Goal: Find specific page/section: Find specific page/section

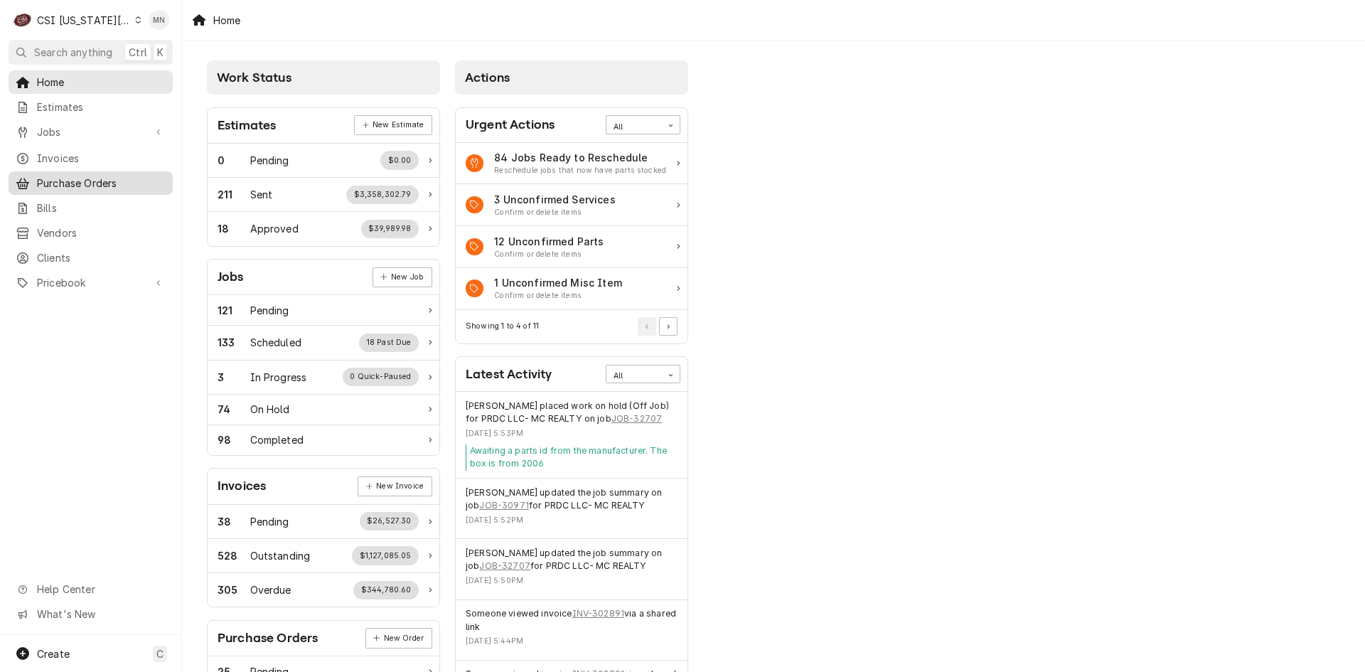
click at [82, 181] on span "Purchase Orders" at bounding box center [101, 183] width 129 height 15
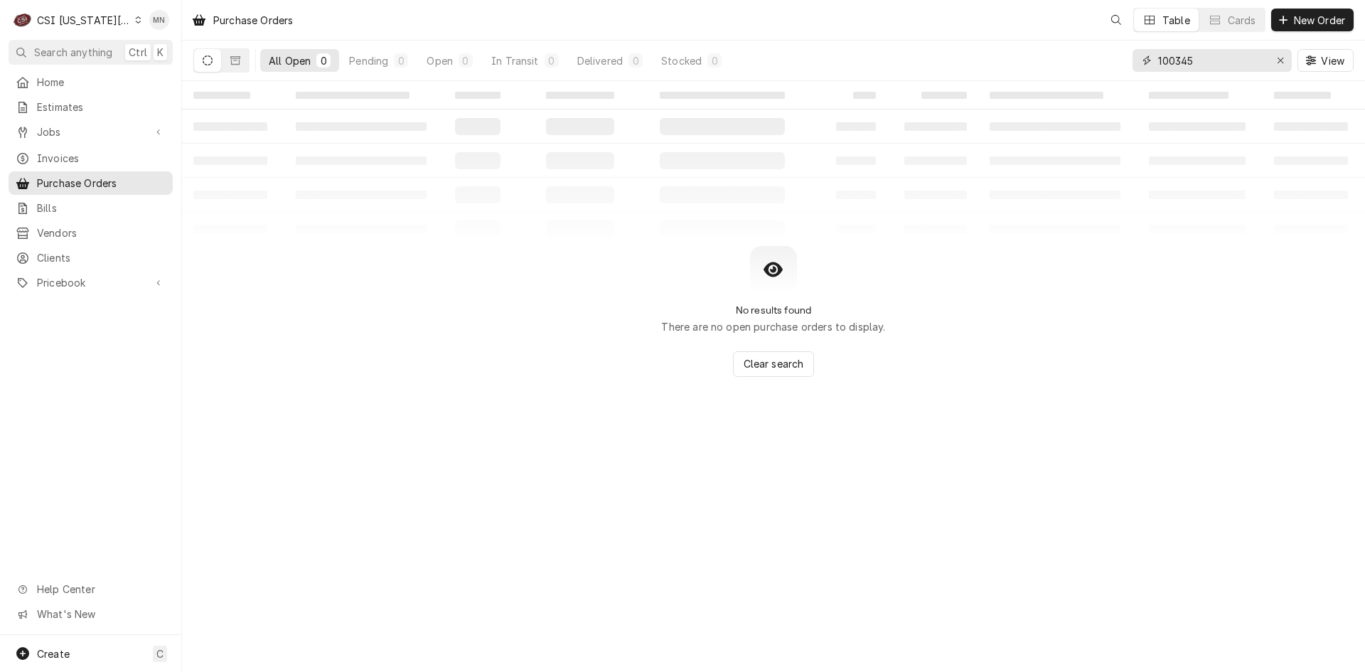
drag, startPoint x: 1189, startPoint y: 63, endPoint x: 829, endPoint y: 72, distance: 360.5
click at [873, 72] on div "All Open 0 Pending 0 Open 0 In Transit 0 Delivered 0 Stocked 0 100345 View" at bounding box center [773, 61] width 1160 height 40
type input "300666"
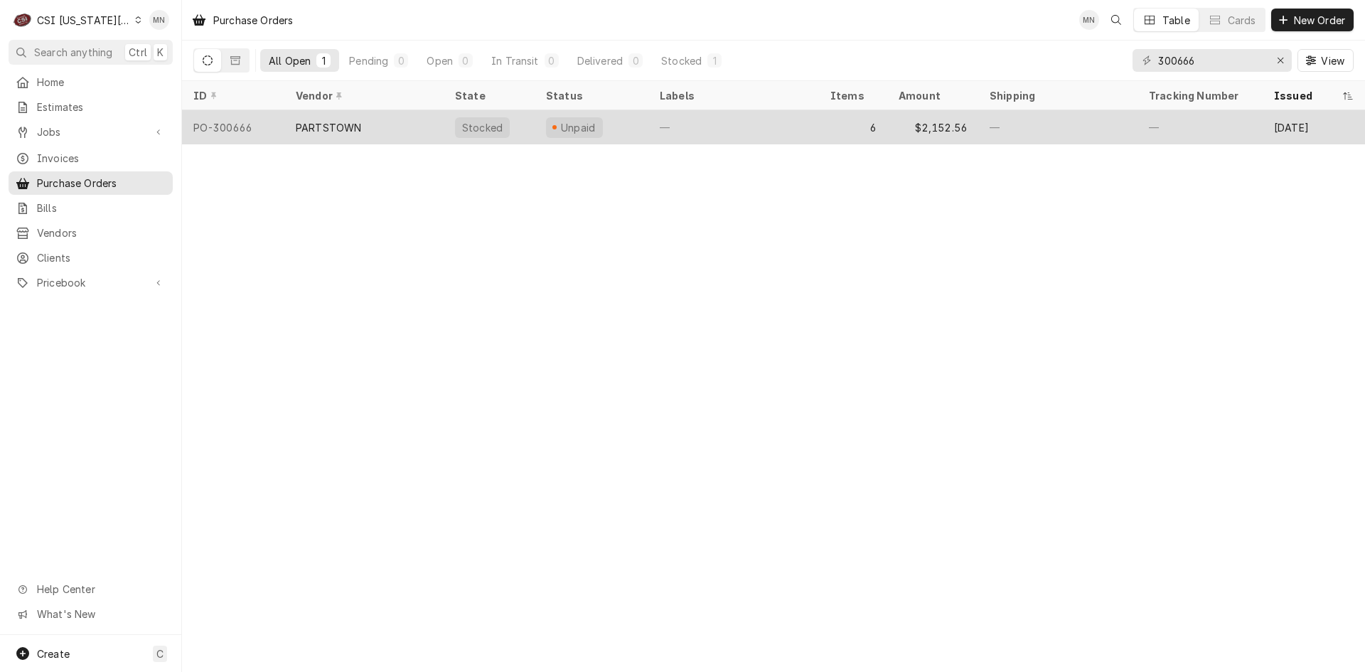
click at [356, 131] on div "PARTSTOWN" at bounding box center [328, 127] width 65 height 15
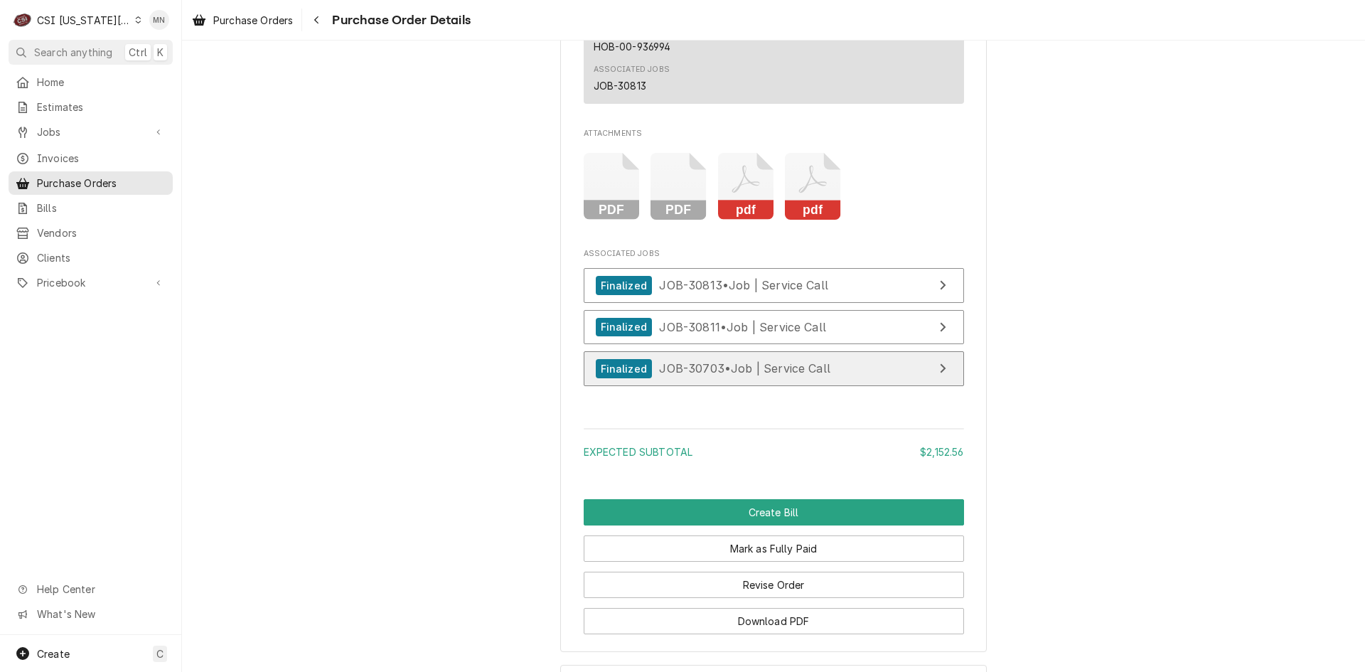
scroll to position [2734, 0]
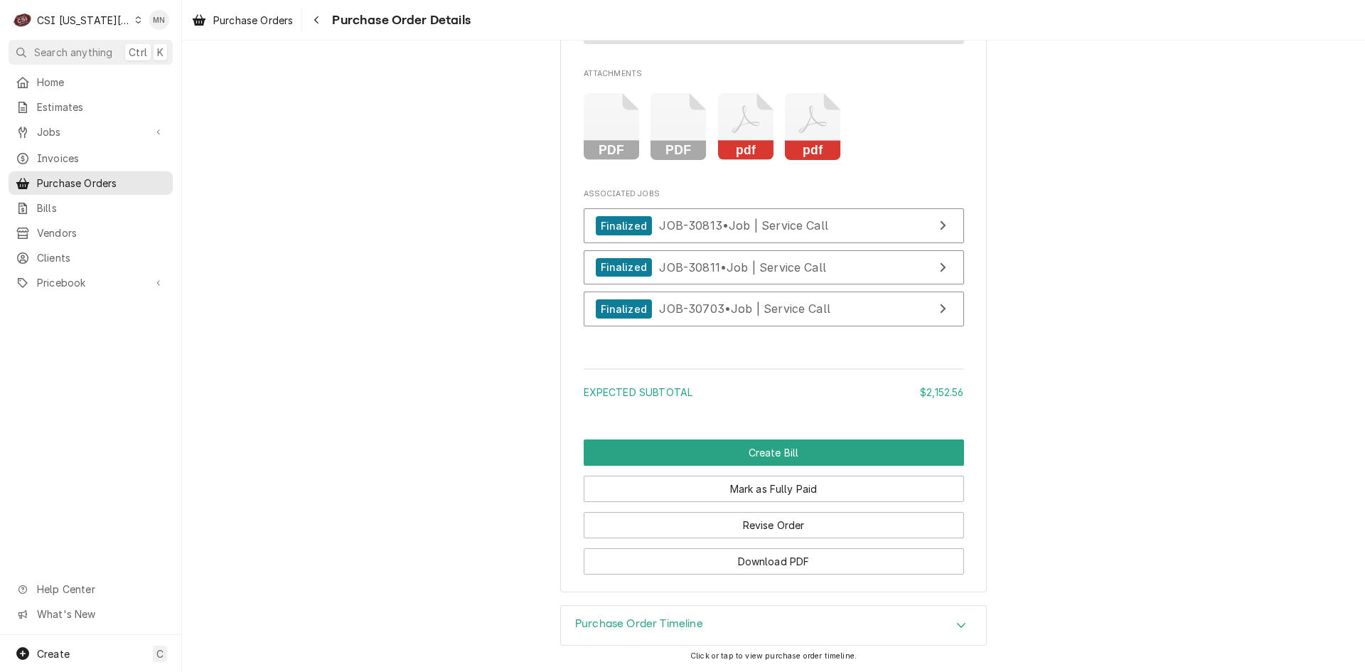
click at [726, 623] on div "Purchase Order Timeline" at bounding box center [773, 626] width 425 height 40
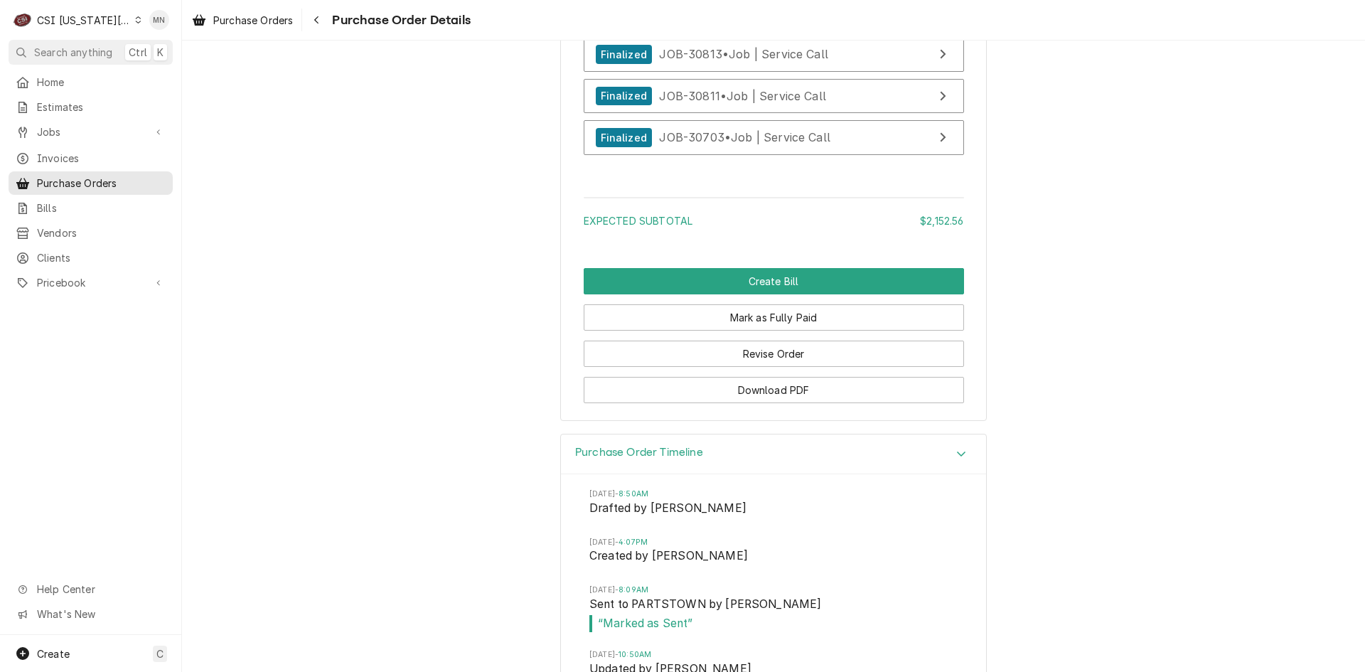
scroll to position [2787, 0]
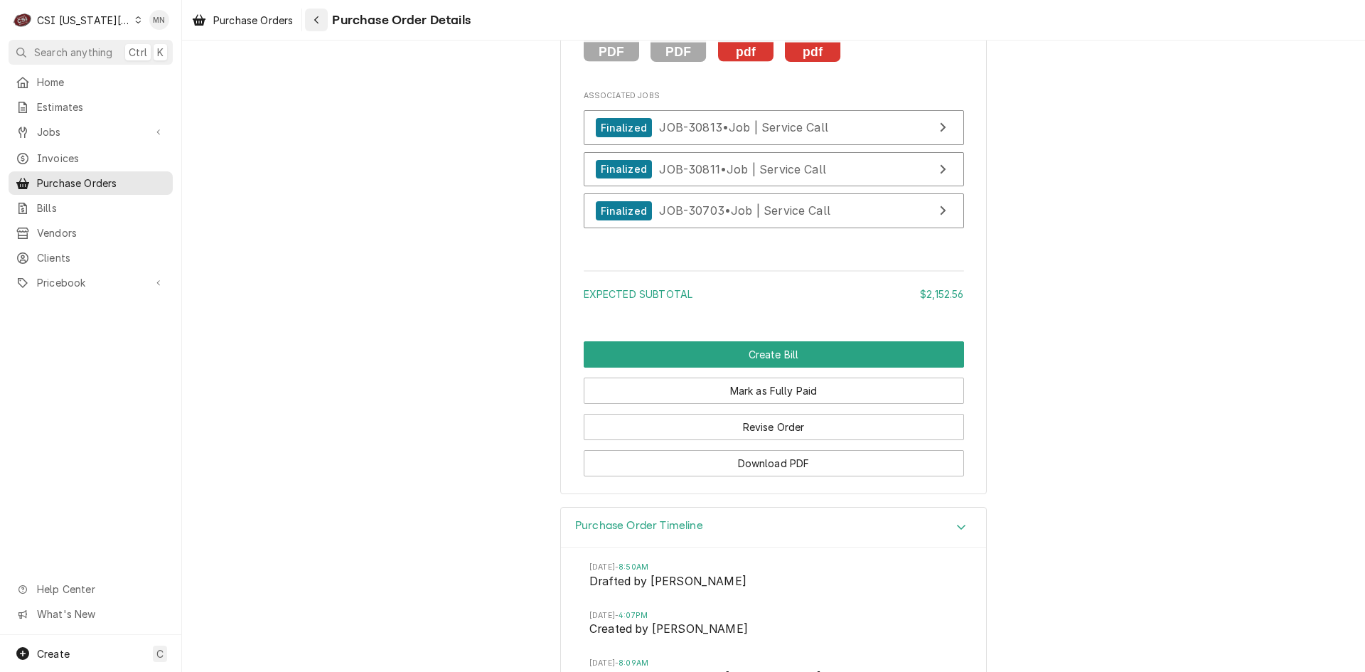
click at [328, 20] on button "Navigate back" at bounding box center [316, 20] width 23 height 23
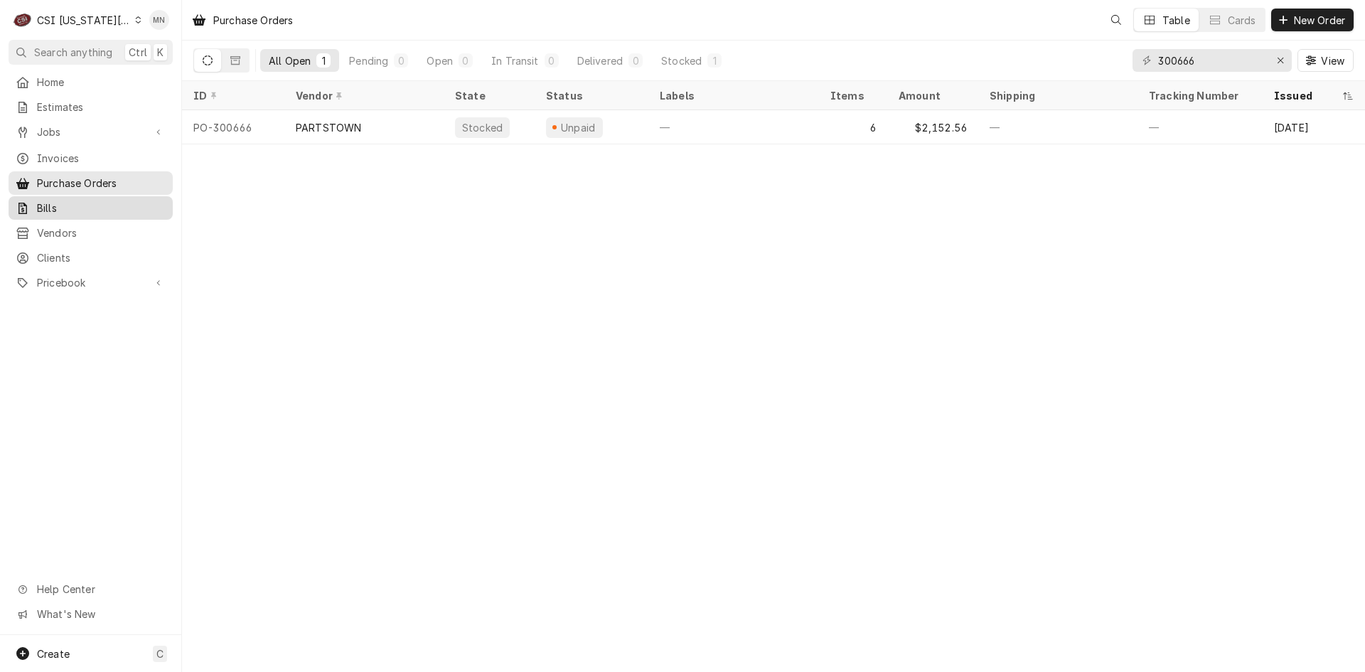
click at [53, 205] on span "Bills" at bounding box center [101, 207] width 129 height 15
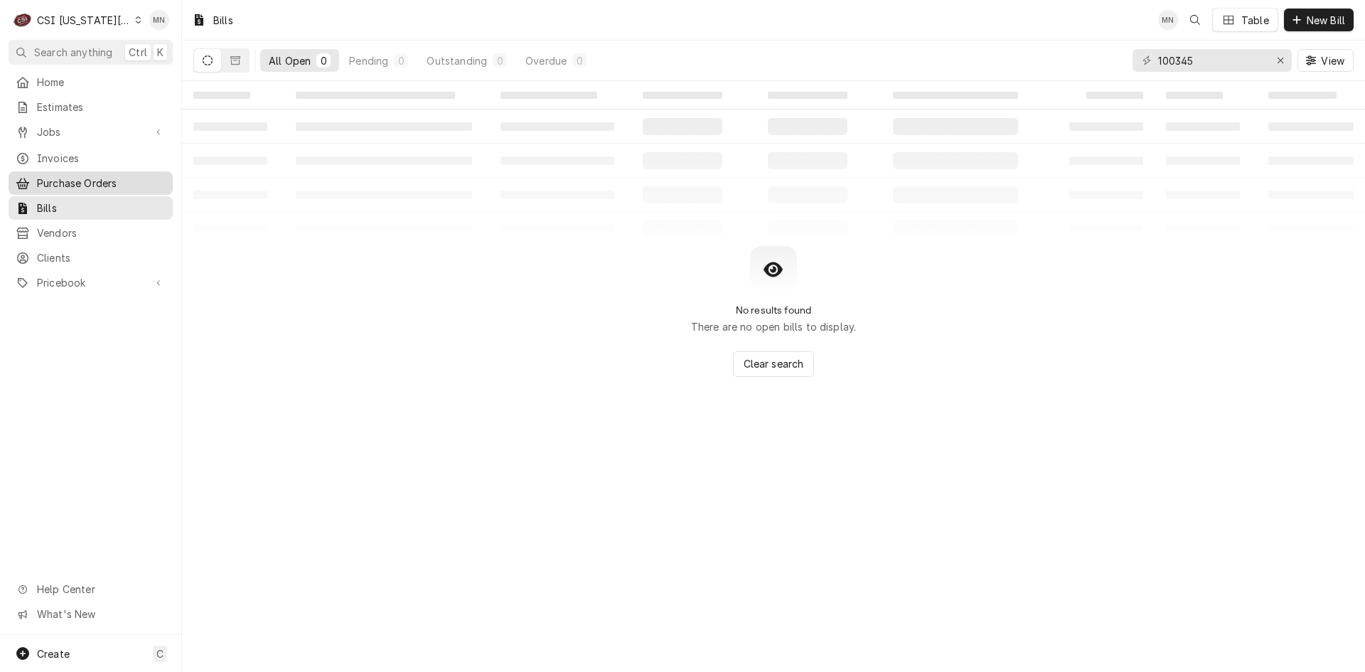
click at [93, 176] on span "Purchase Orders" at bounding box center [101, 183] width 129 height 15
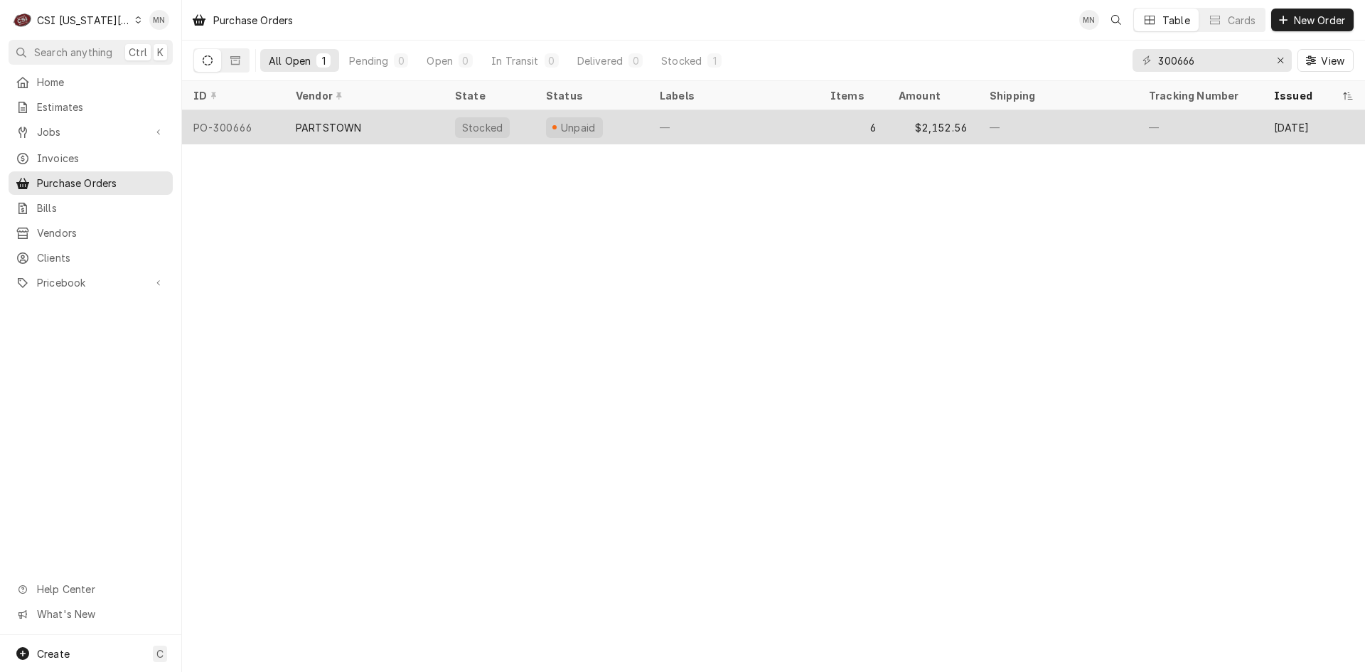
click at [355, 132] on div "PARTSTOWN" at bounding box center [363, 127] width 159 height 34
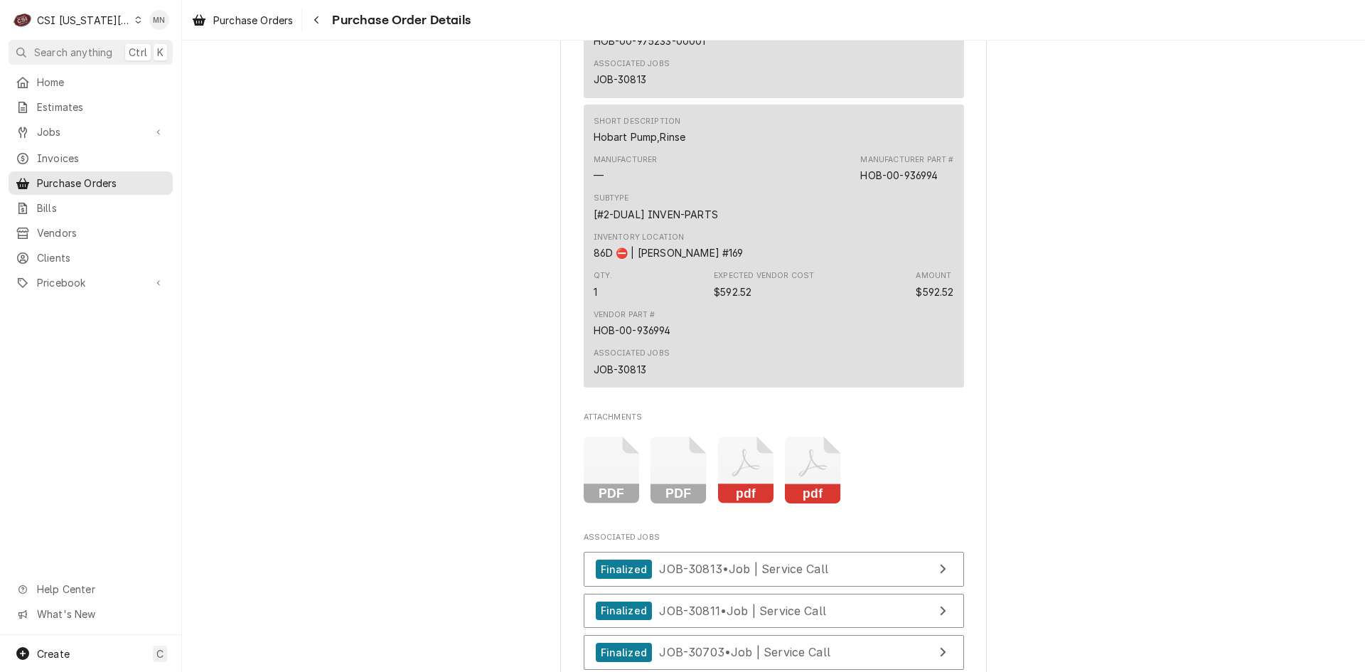
scroll to position [2559, 0]
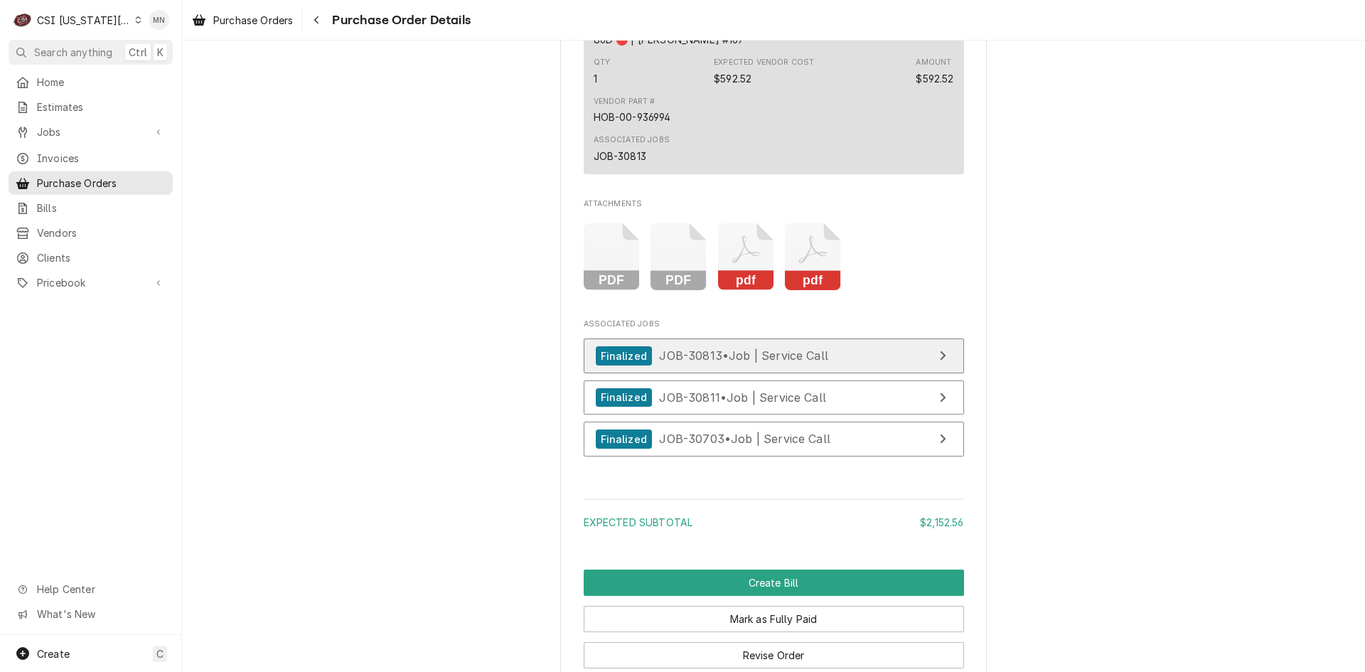
click at [751, 363] on span "JOB-30813 • Job | Service Call" at bounding box center [743, 355] width 169 height 14
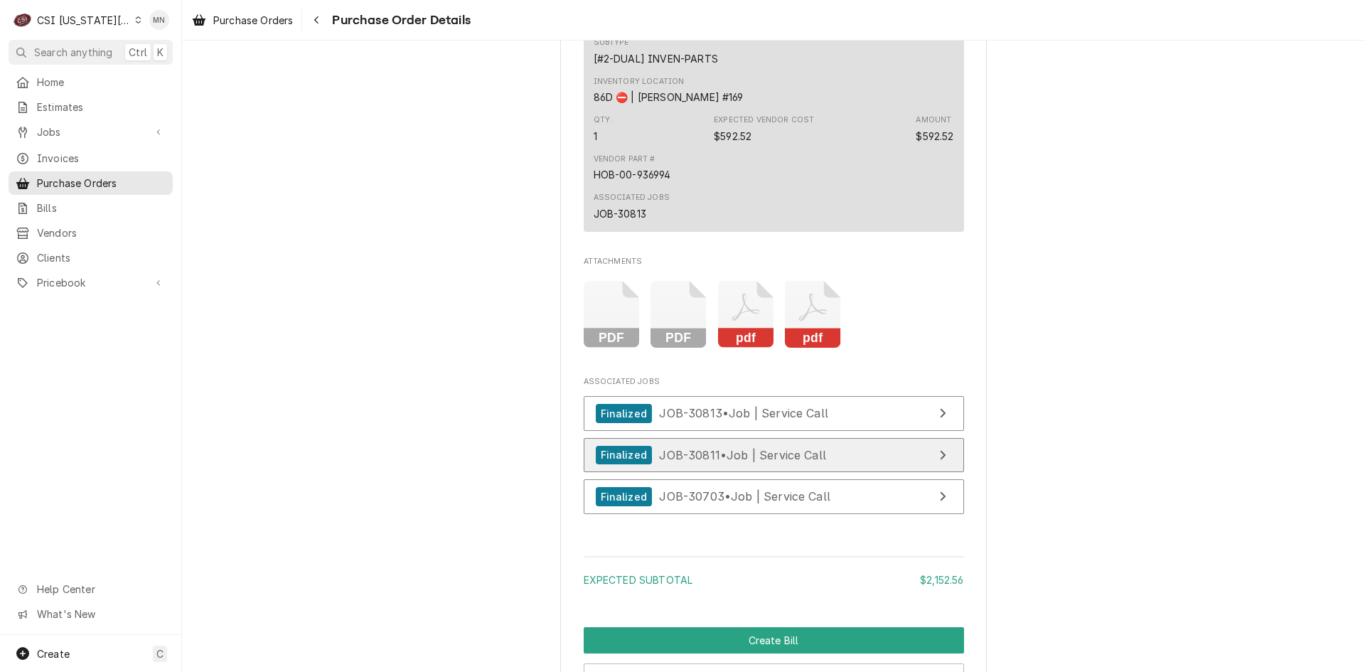
scroll to position [2592, 0]
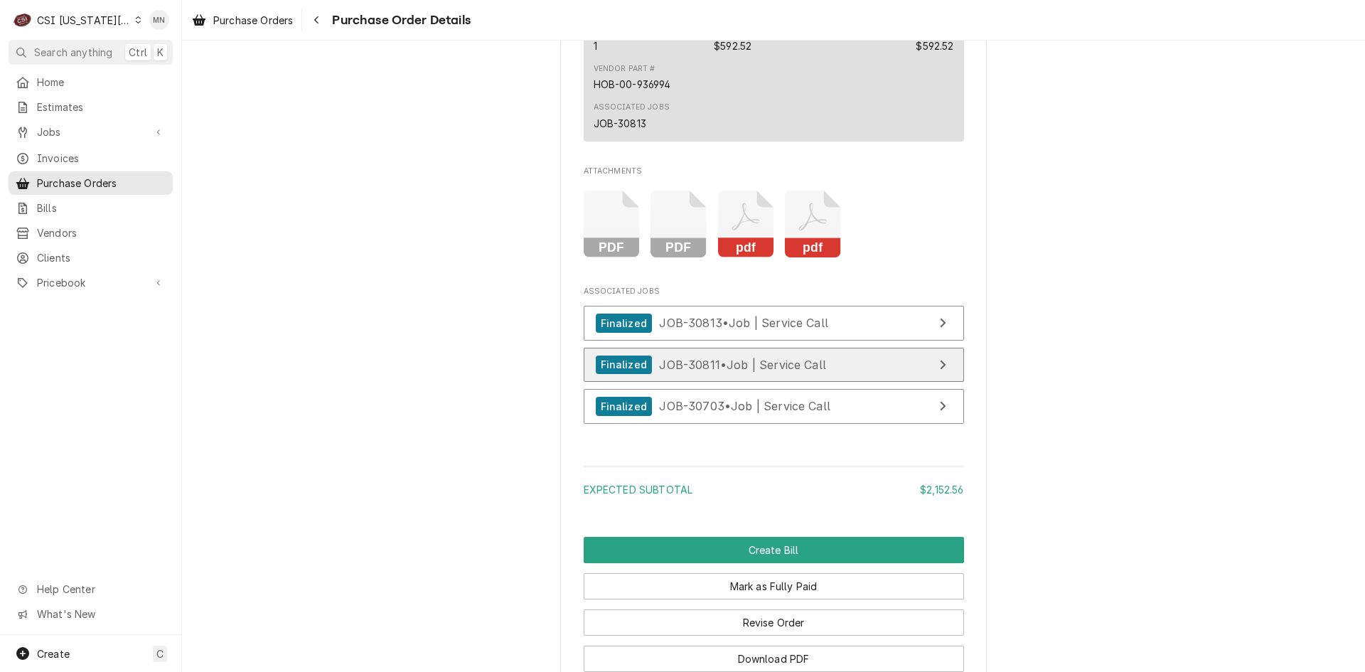
click at [933, 373] on div "View Job" at bounding box center [942, 364] width 18 height 17
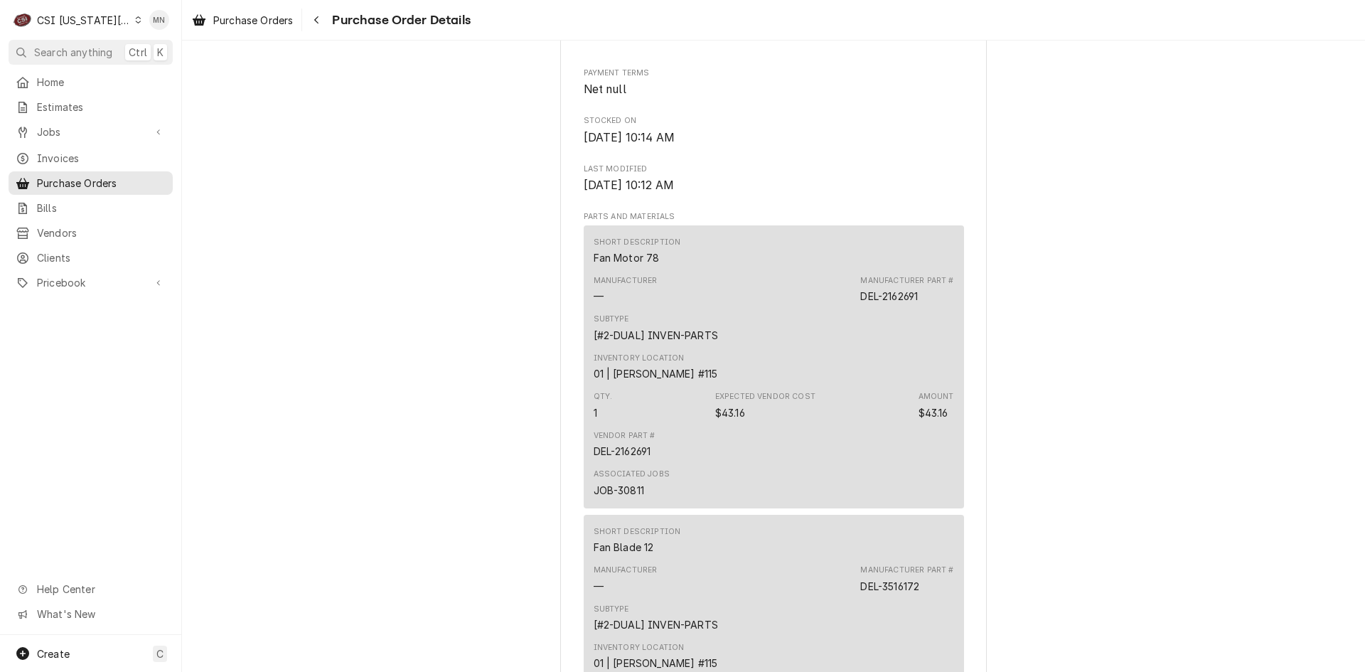
scroll to position [782, 0]
click at [48, 210] on div "Bills" at bounding box center [90, 208] width 159 height 18
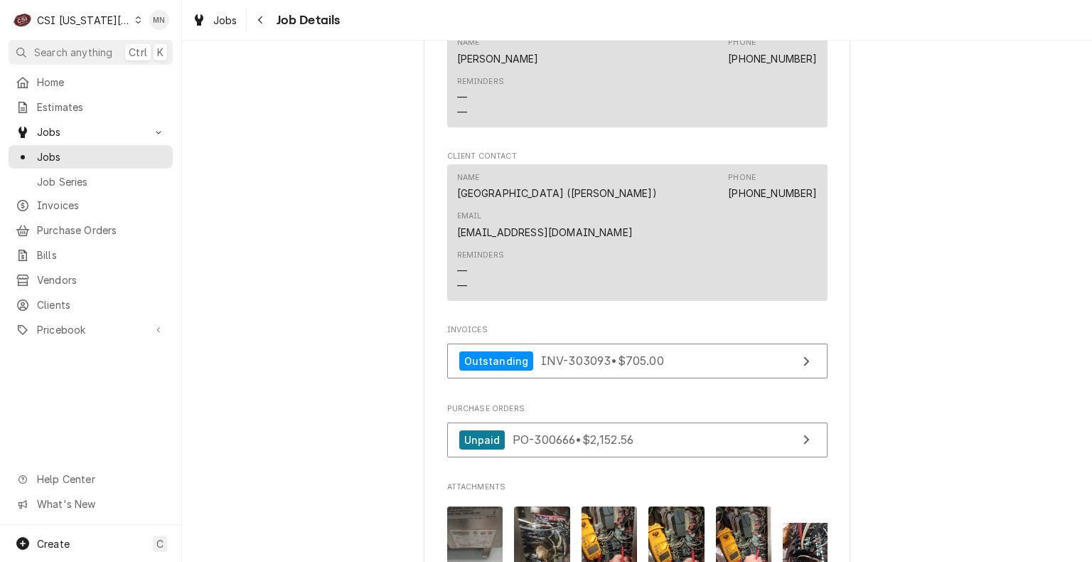
scroll to position [1208, 0]
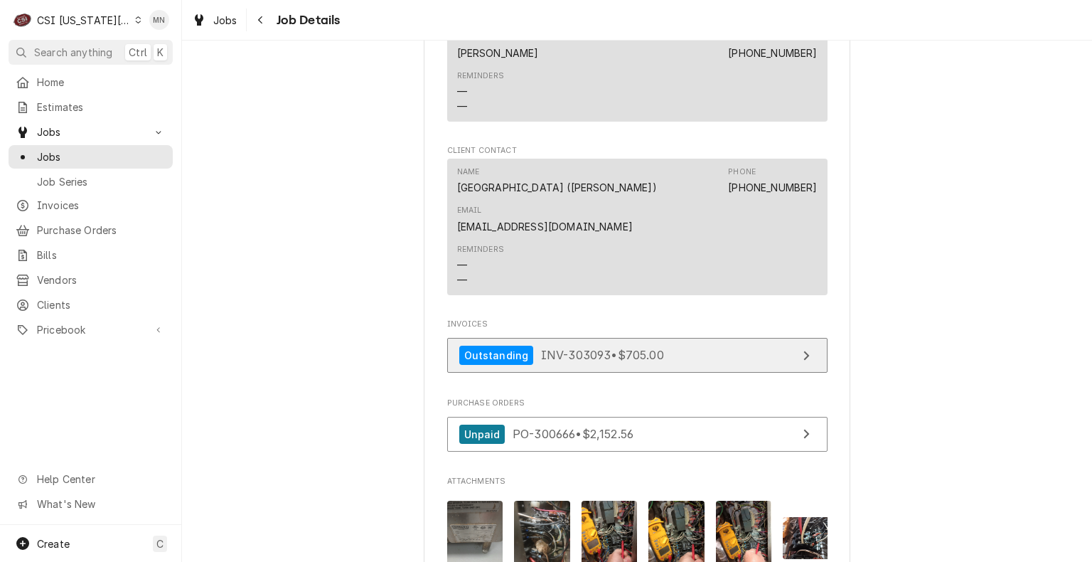
click at [574, 348] on span "INV-303093 • $705.00" at bounding box center [602, 355] width 123 height 14
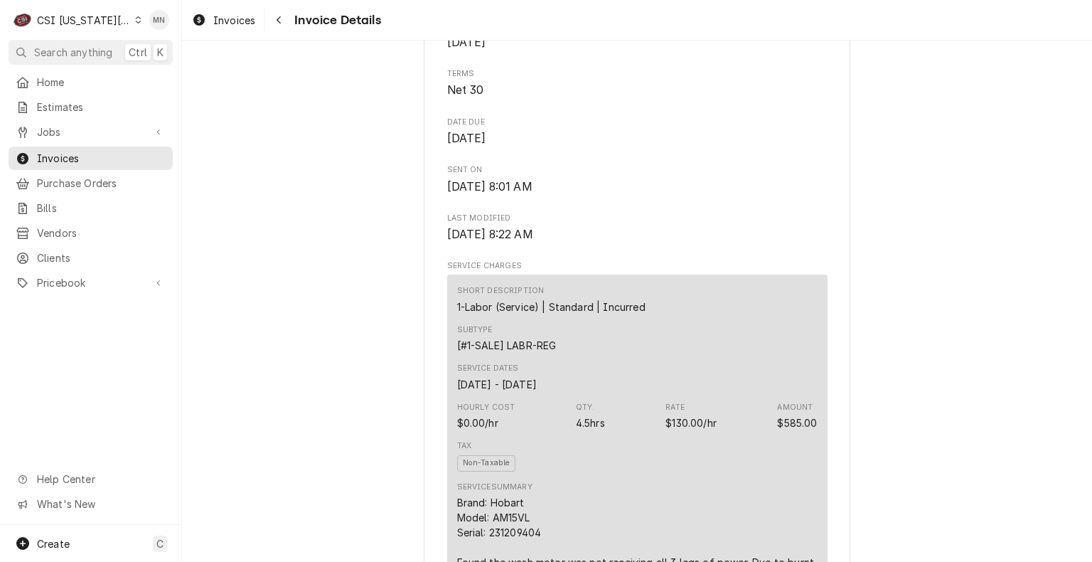
scroll to position [640, 0]
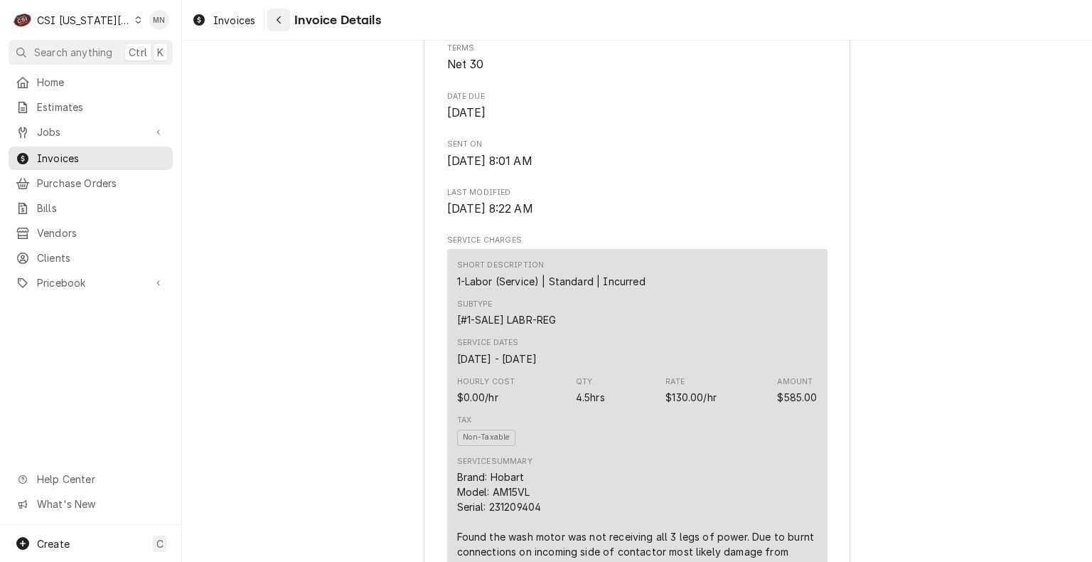
click at [284, 21] on div "Navigate back" at bounding box center [279, 20] width 14 height 14
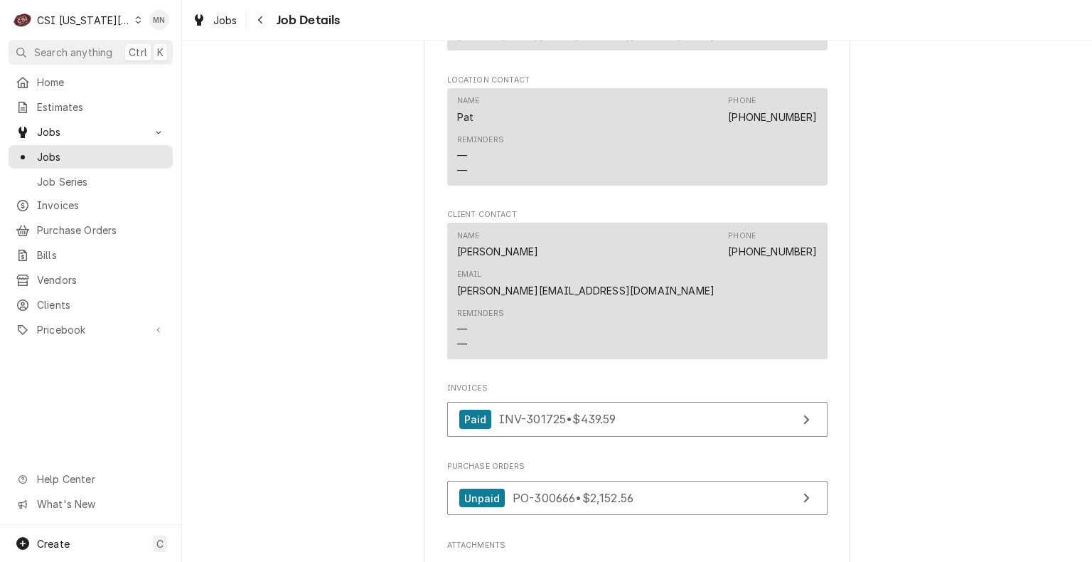
scroll to position [1279, 0]
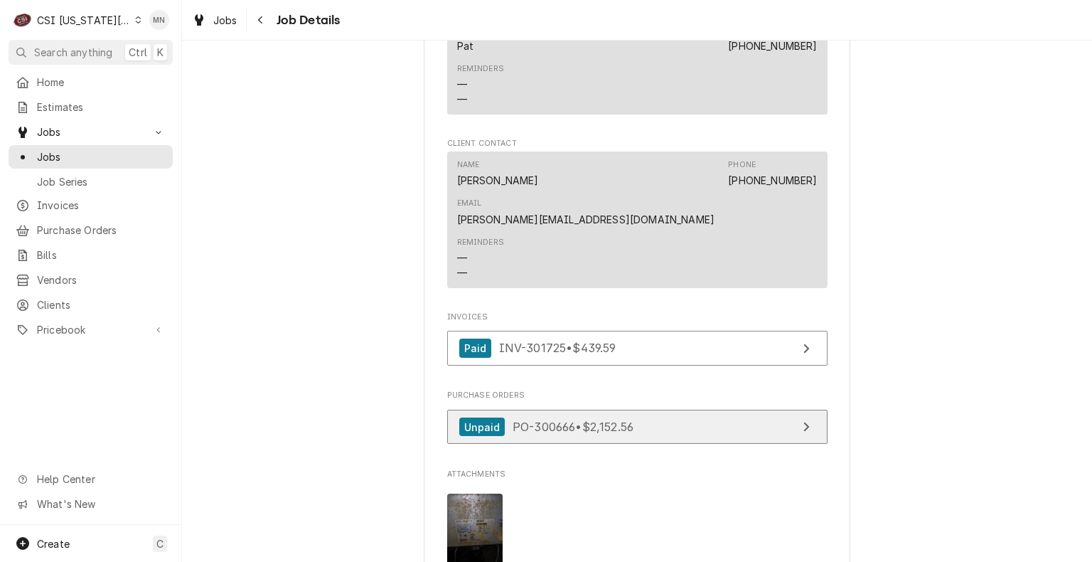
click at [623, 419] on span "PO-300666 • $2,152.56" at bounding box center [572, 426] width 121 height 14
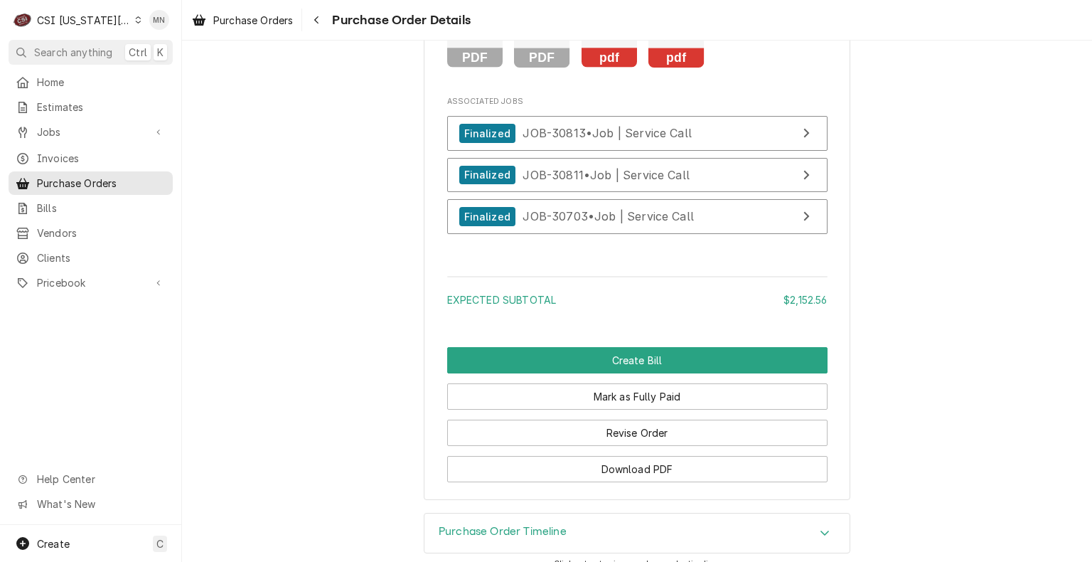
scroll to position [2840, 0]
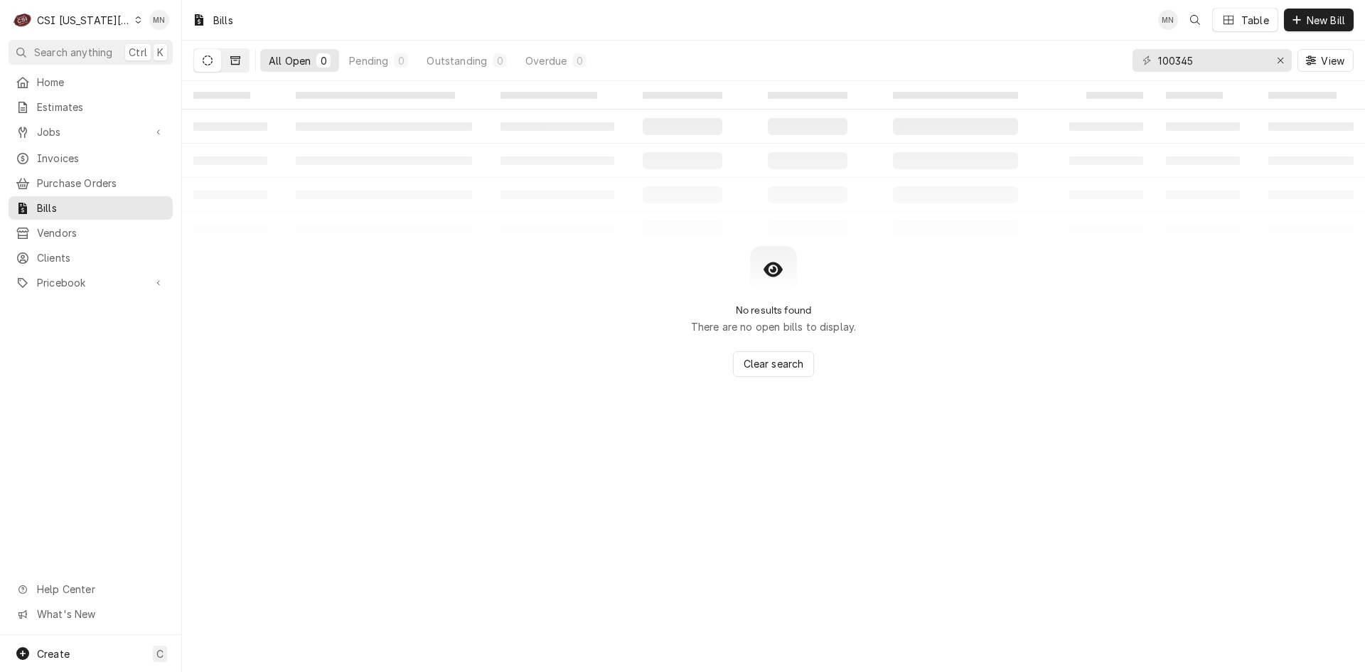
click at [225, 69] on button "Dynamic Content Wrapper" at bounding box center [235, 60] width 27 height 23
click at [1277, 60] on icon "Erase input" at bounding box center [1281, 60] width 8 height 10
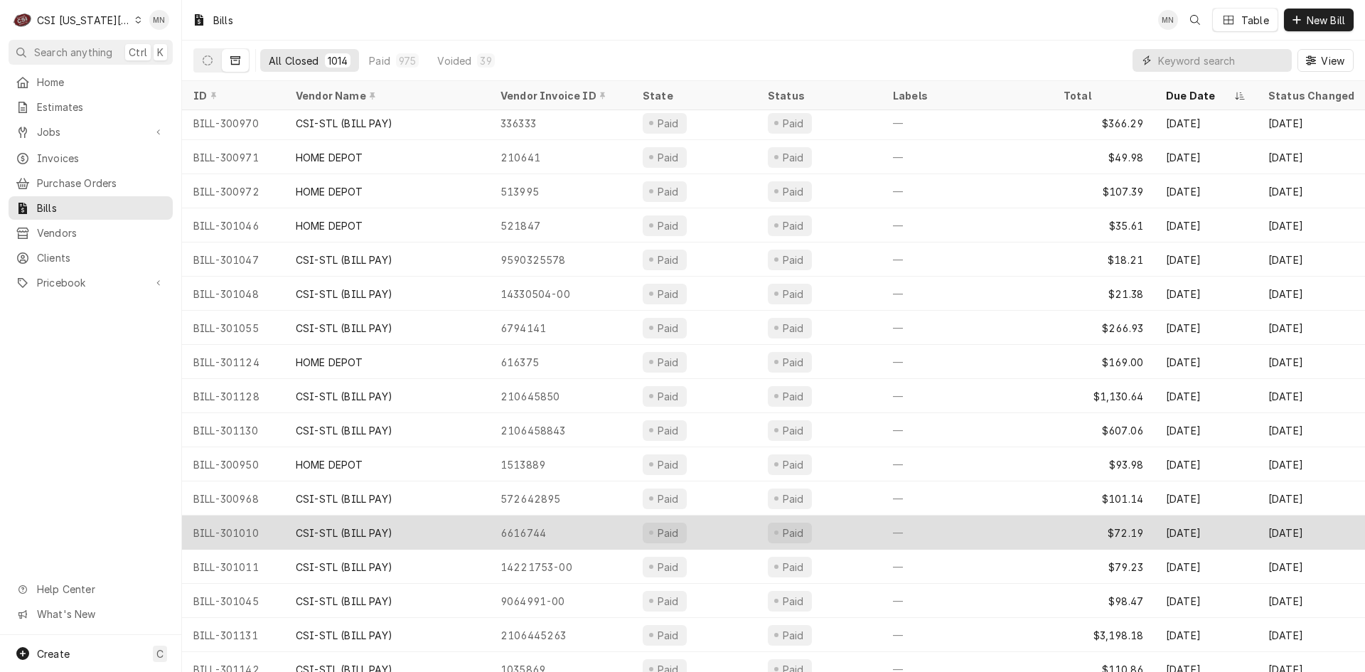
scroll to position [641, 0]
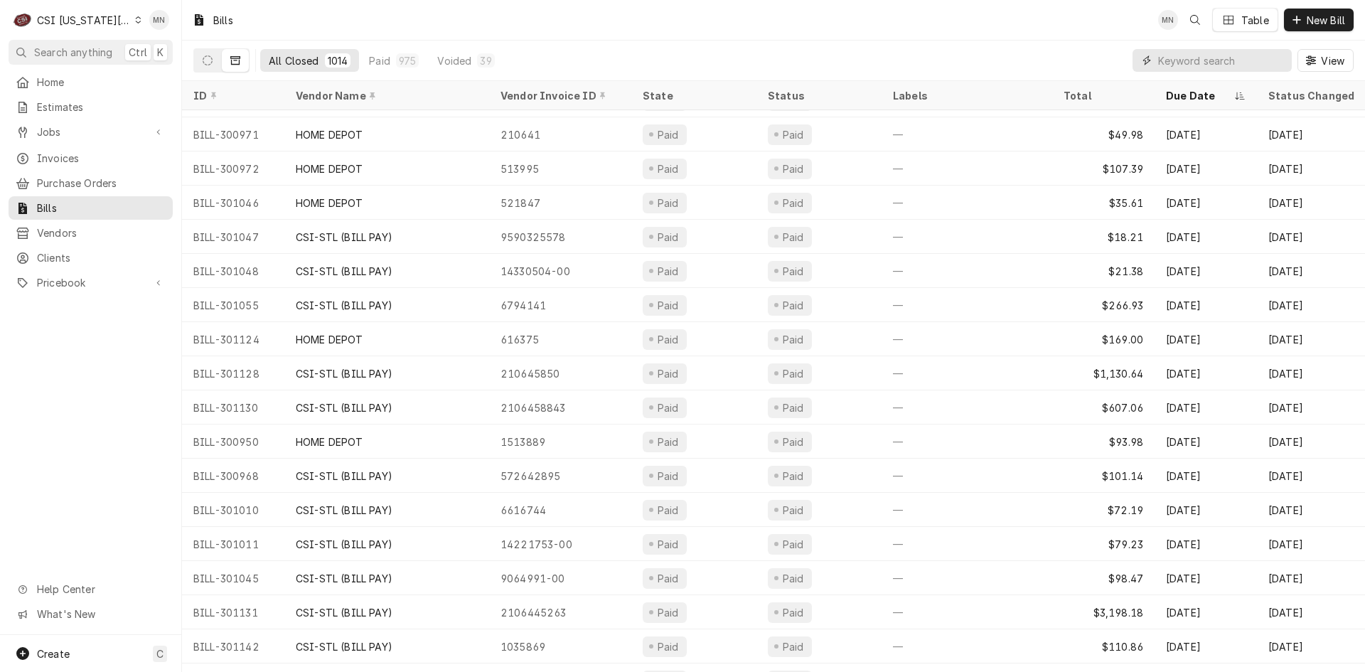
click at [1190, 58] on input "Dynamic Content Wrapper" at bounding box center [1221, 60] width 127 height 23
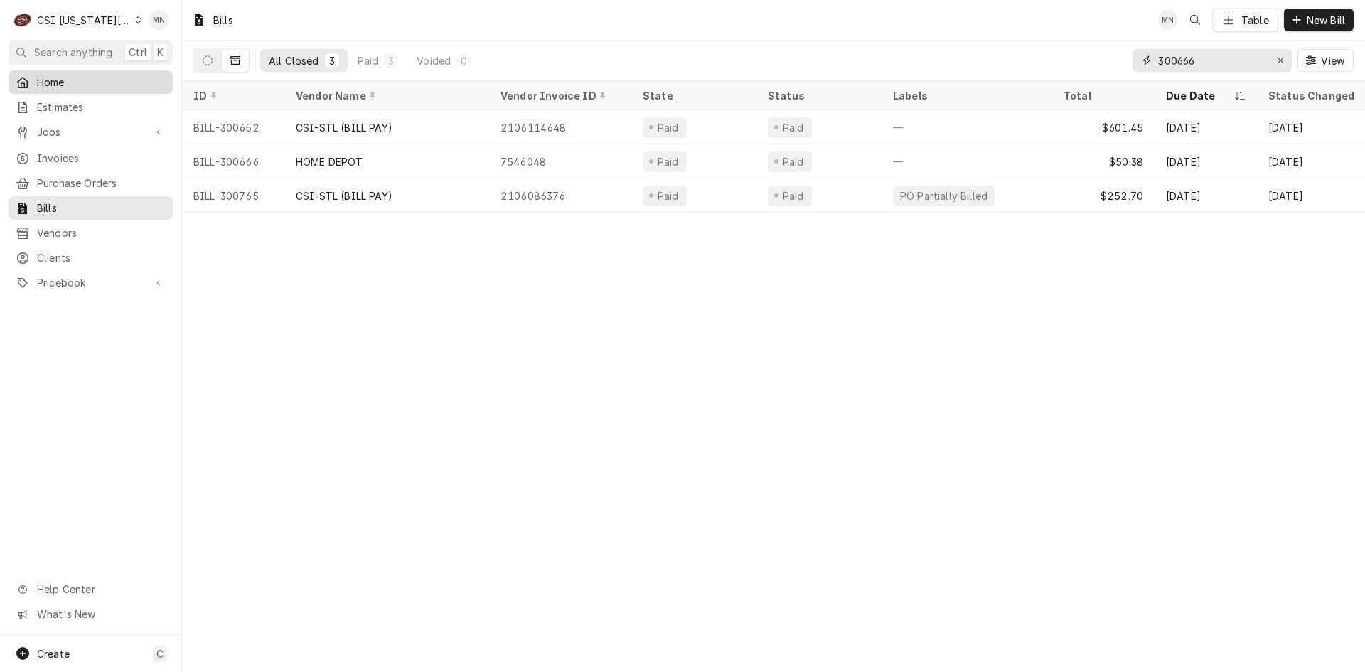
type input "300666"
click at [43, 77] on span "Home" at bounding box center [101, 82] width 129 height 15
